Goal: Navigation & Orientation: Find specific page/section

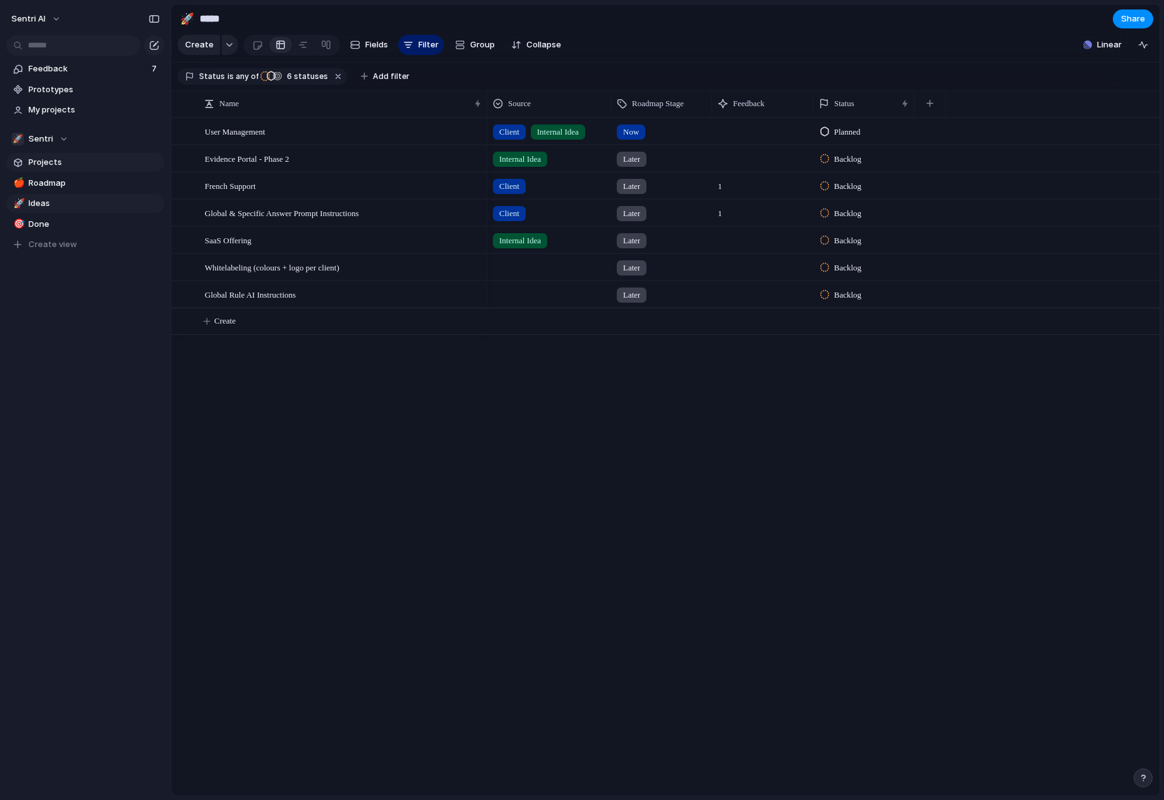
click at [61, 165] on span "Projects" at bounding box center [93, 162] width 131 height 13
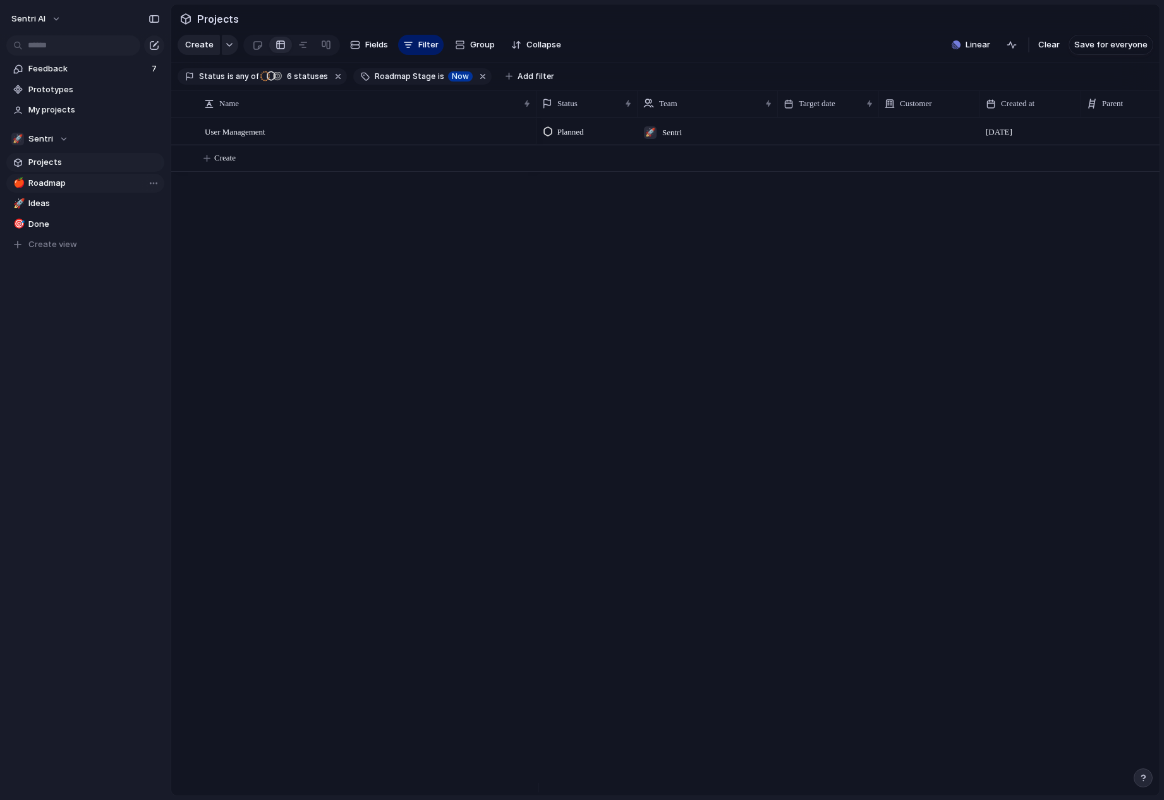
click at [64, 181] on span "Roadmap" at bounding box center [93, 183] width 131 height 13
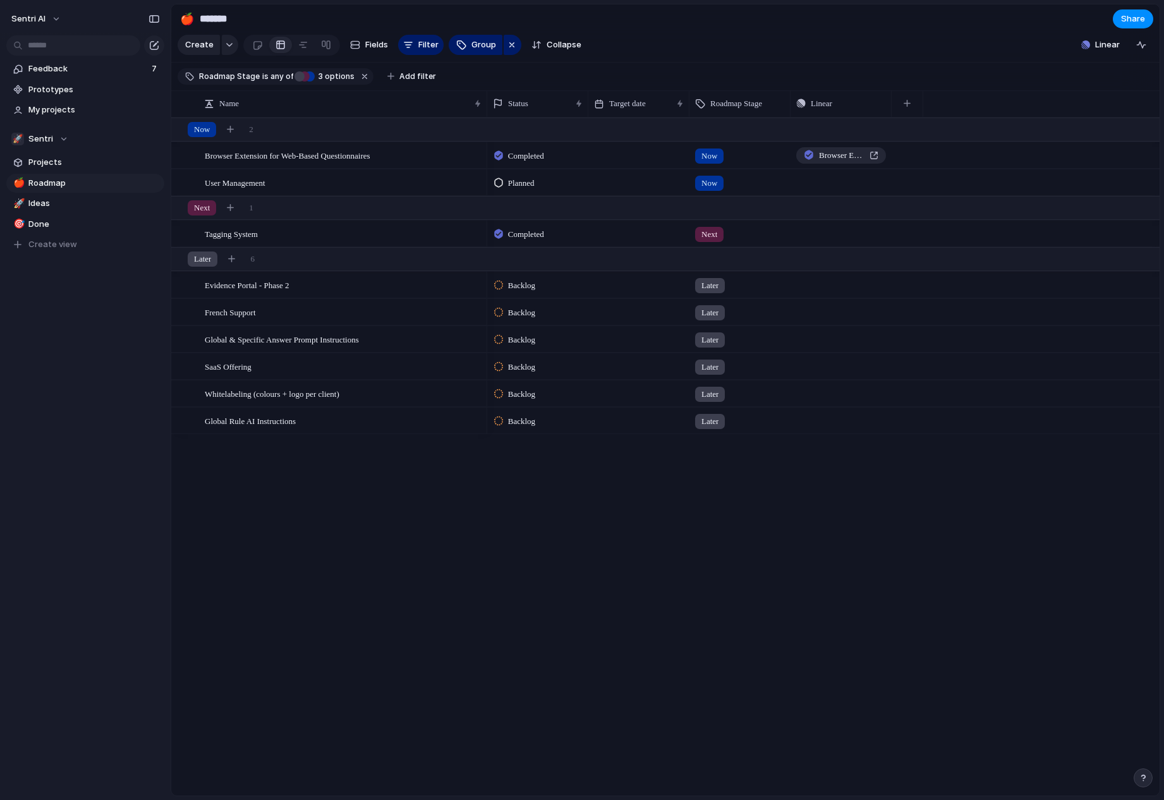
click at [127, 546] on div "Sentri AI Feedback 7 Prototypes My projects 🚀 Sentri Projects 🍎 Roadmap 🚀 Ideas…" at bounding box center [85, 400] width 171 height 800
click at [69, 445] on div "Sentri AI Feedback 7 Prototypes My projects 🚀 Sentri Projects 🍎 Roadmap 🚀 Ideas…" at bounding box center [85, 400] width 171 height 800
